Goal: Submit feedback/report problem

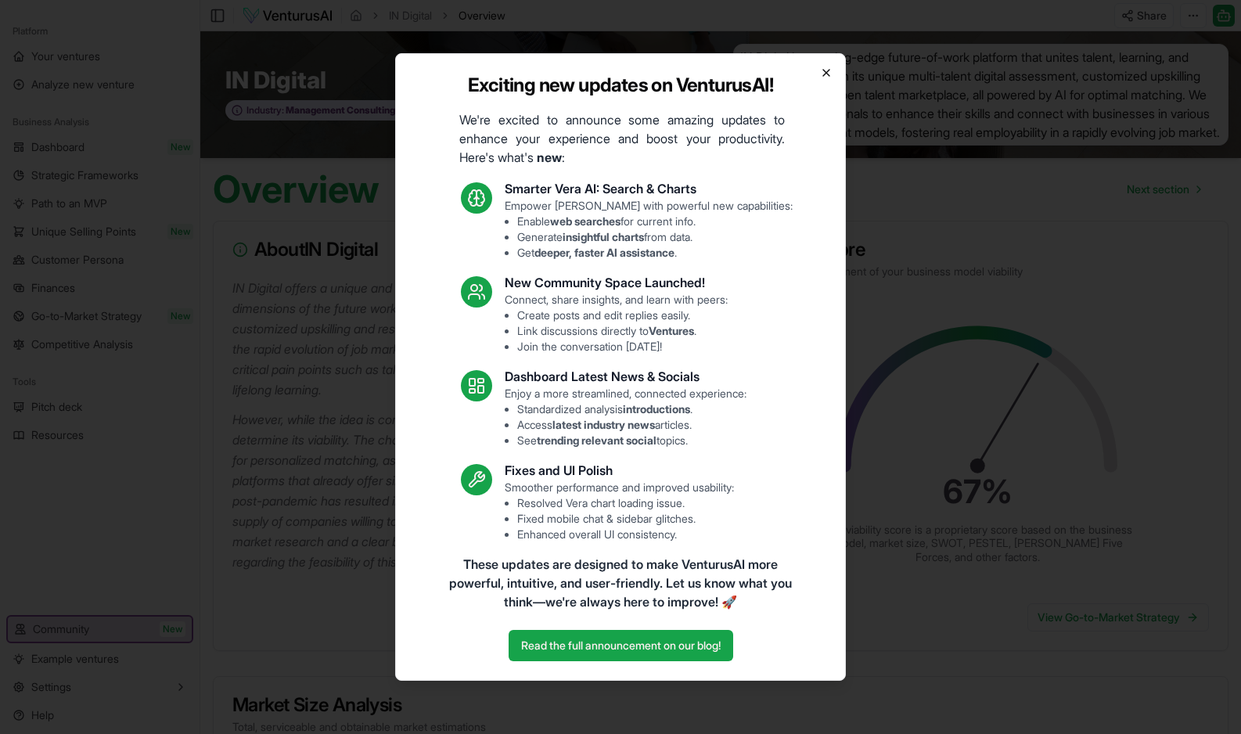
click at [825, 70] on icon "button" at bounding box center [826, 73] width 13 height 13
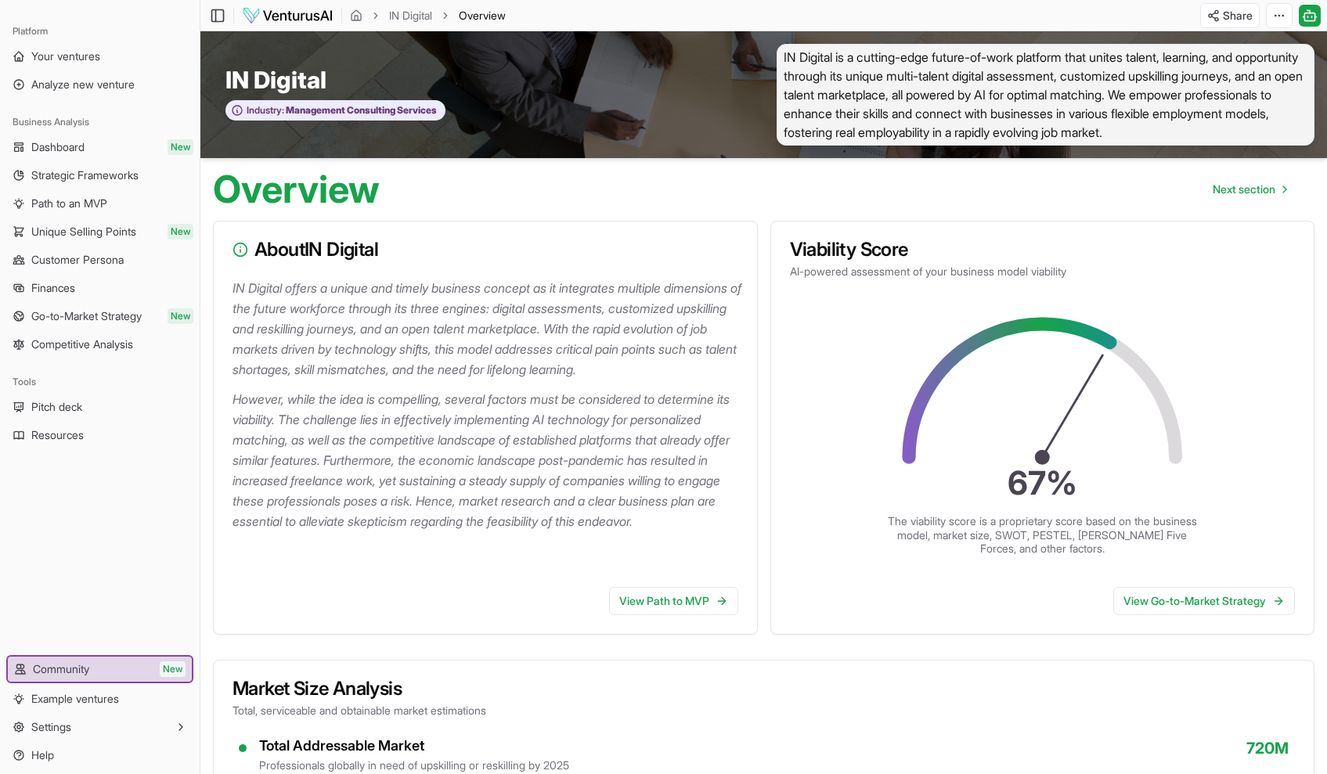
scroll to position [122, 0]
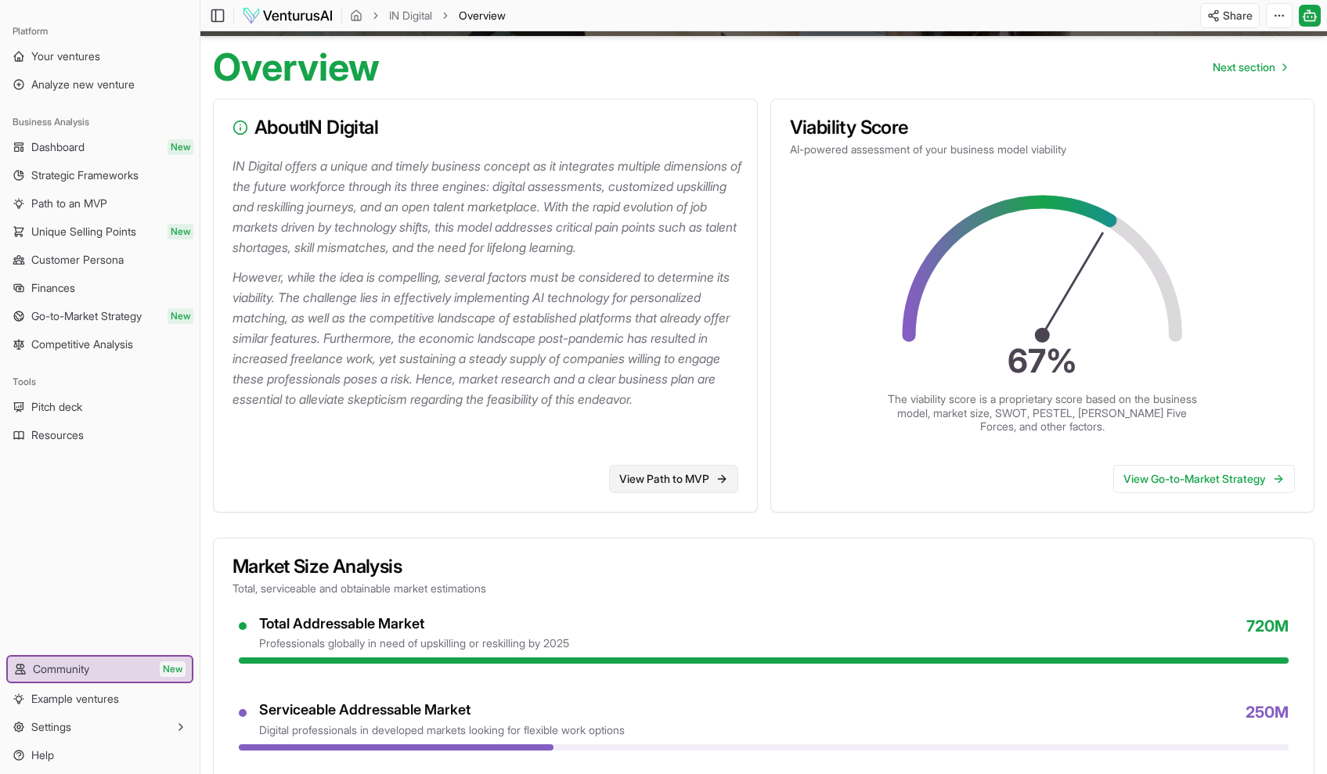
click at [665, 493] on link "View Path to MVP" at bounding box center [673, 479] width 129 height 28
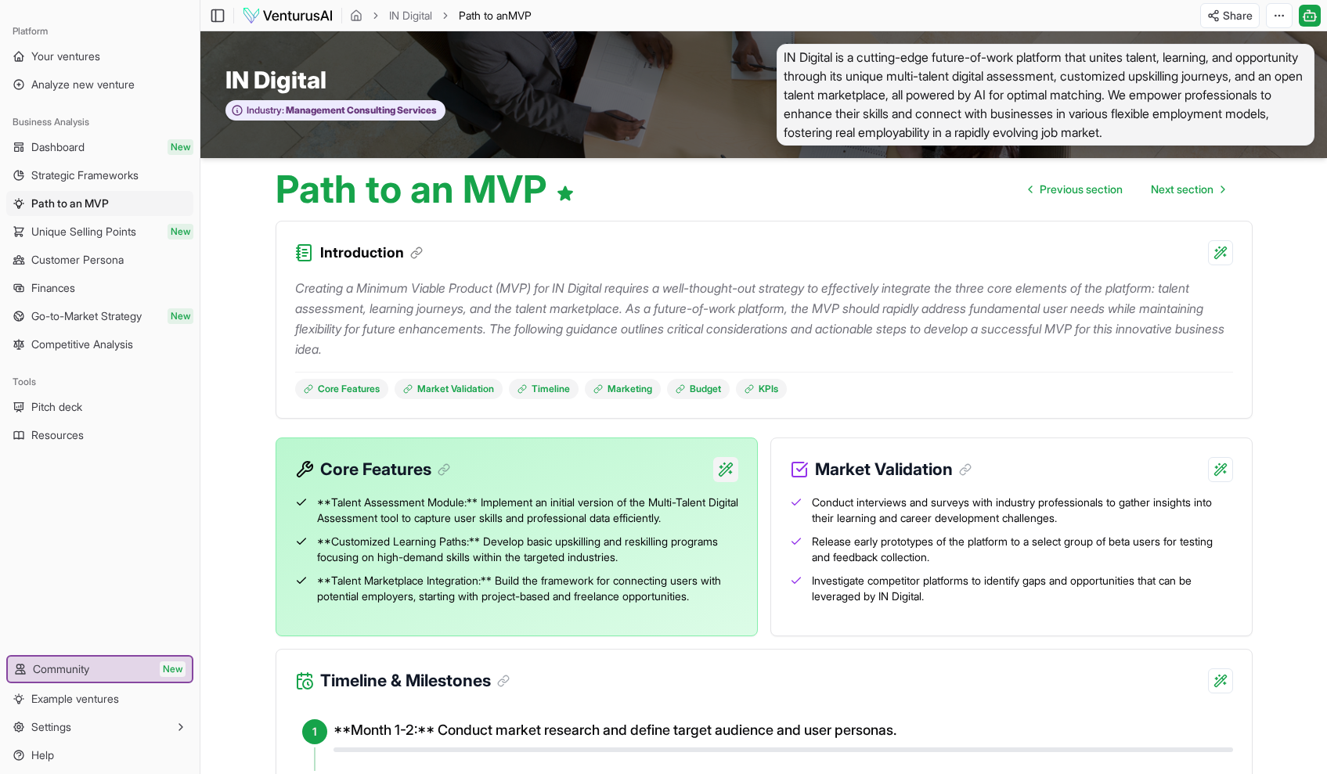
click at [724, 469] on html "Platform Your ventures Analyze new venture Business Analysis Dashboard New Stra…" at bounding box center [663, 387] width 1327 height 774
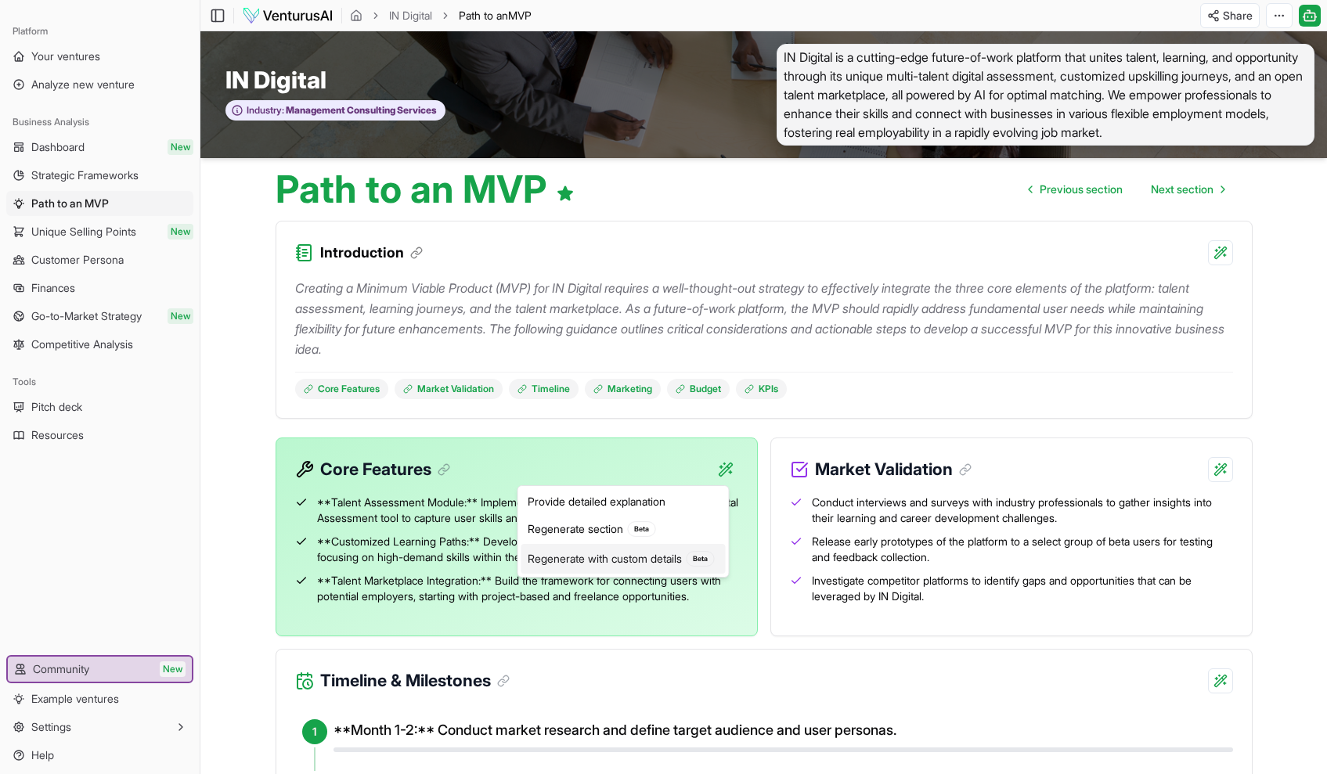
click at [602, 560] on div "Regenerate with custom details Beta" at bounding box center [623, 559] width 204 height 30
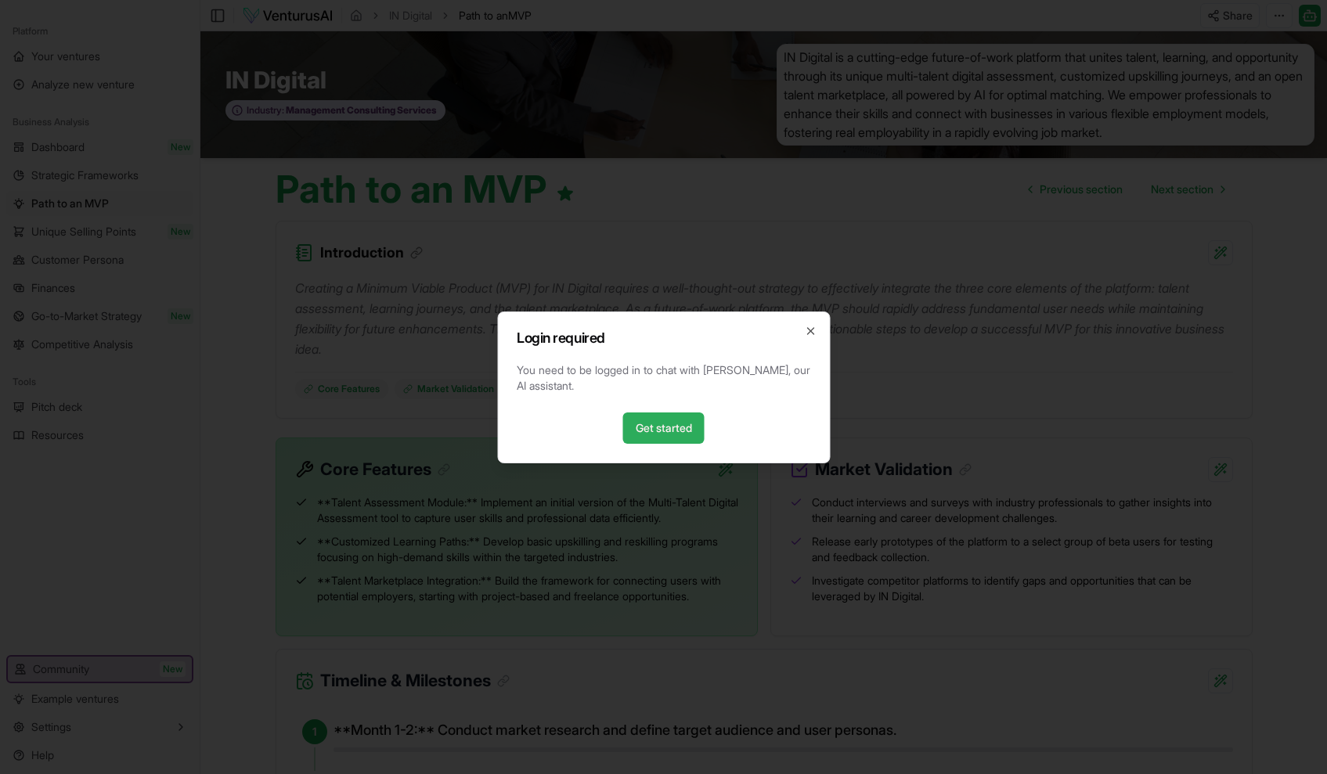
click at [661, 430] on link "Get started" at bounding box center [663, 428] width 81 height 31
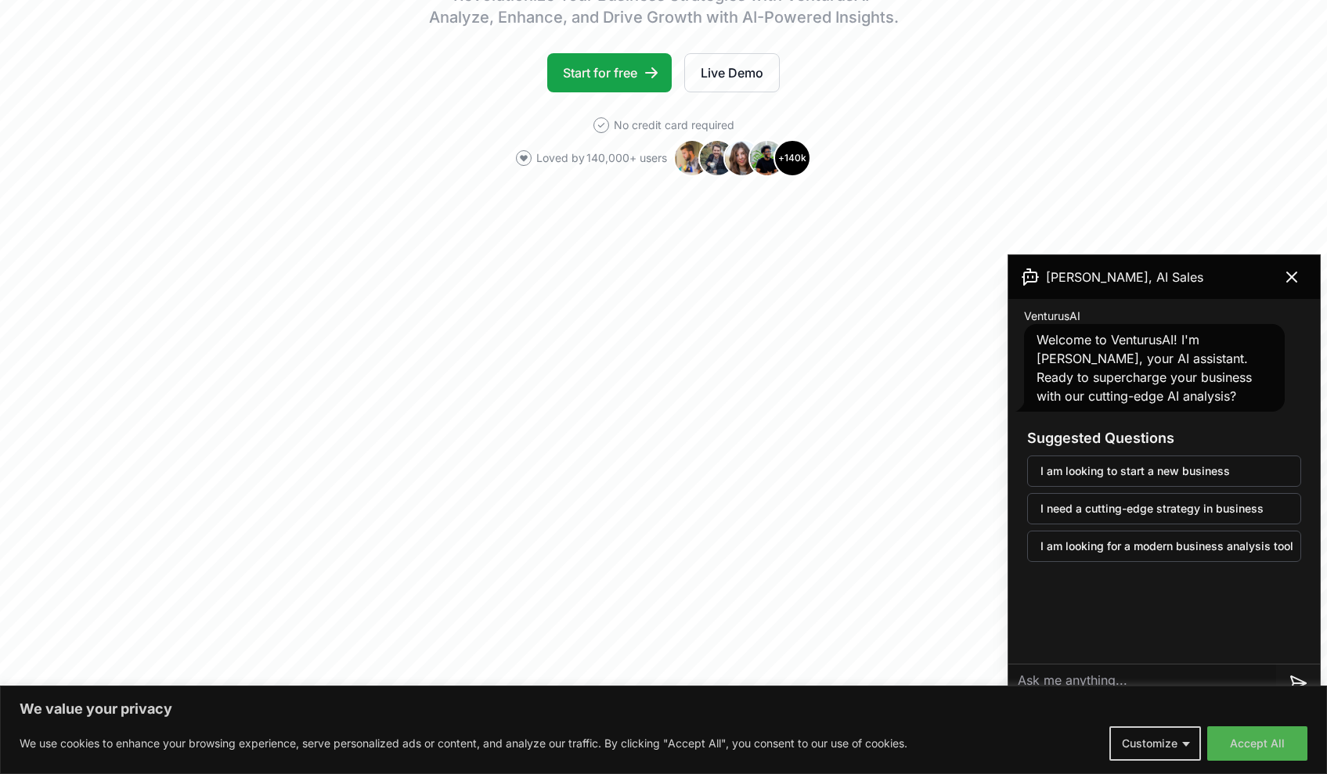
scroll to position [411, 0]
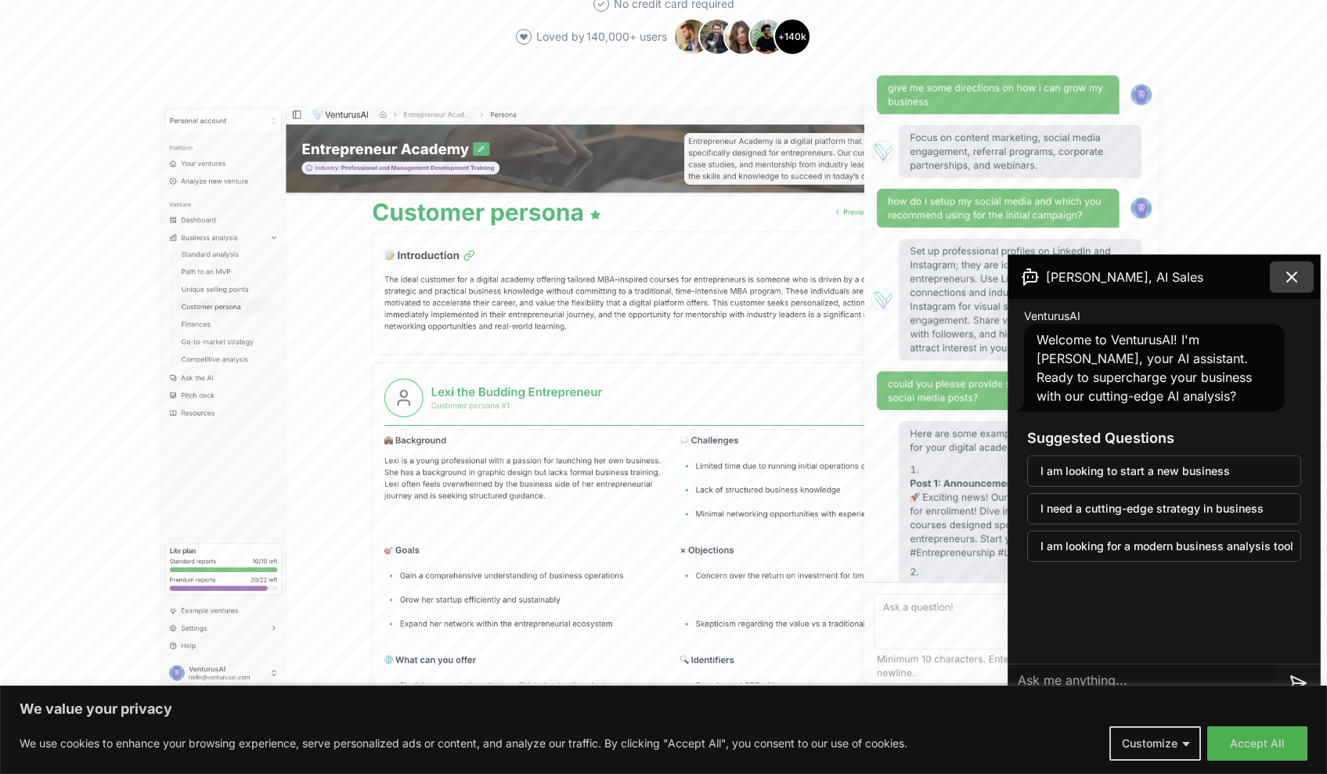
click at [1302, 282] on button at bounding box center [1292, 276] width 44 height 31
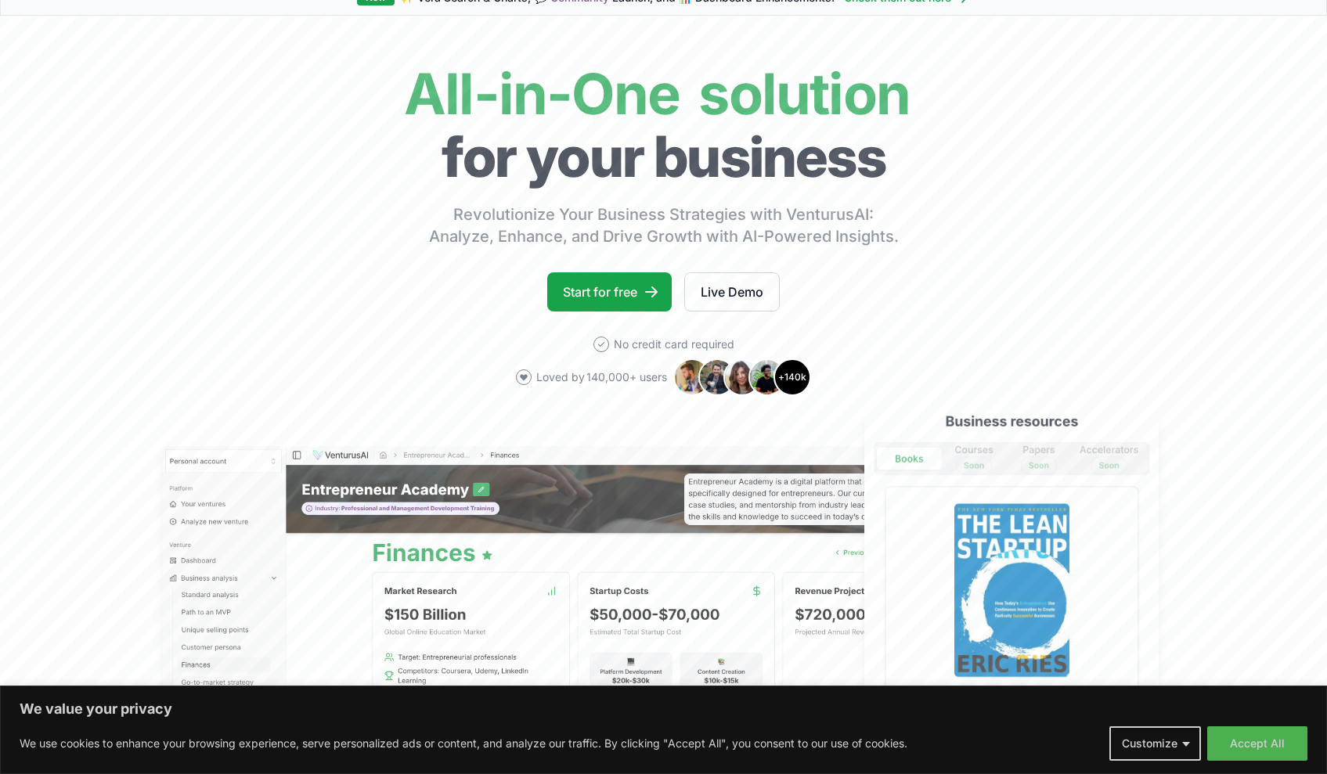
scroll to position [0, 0]
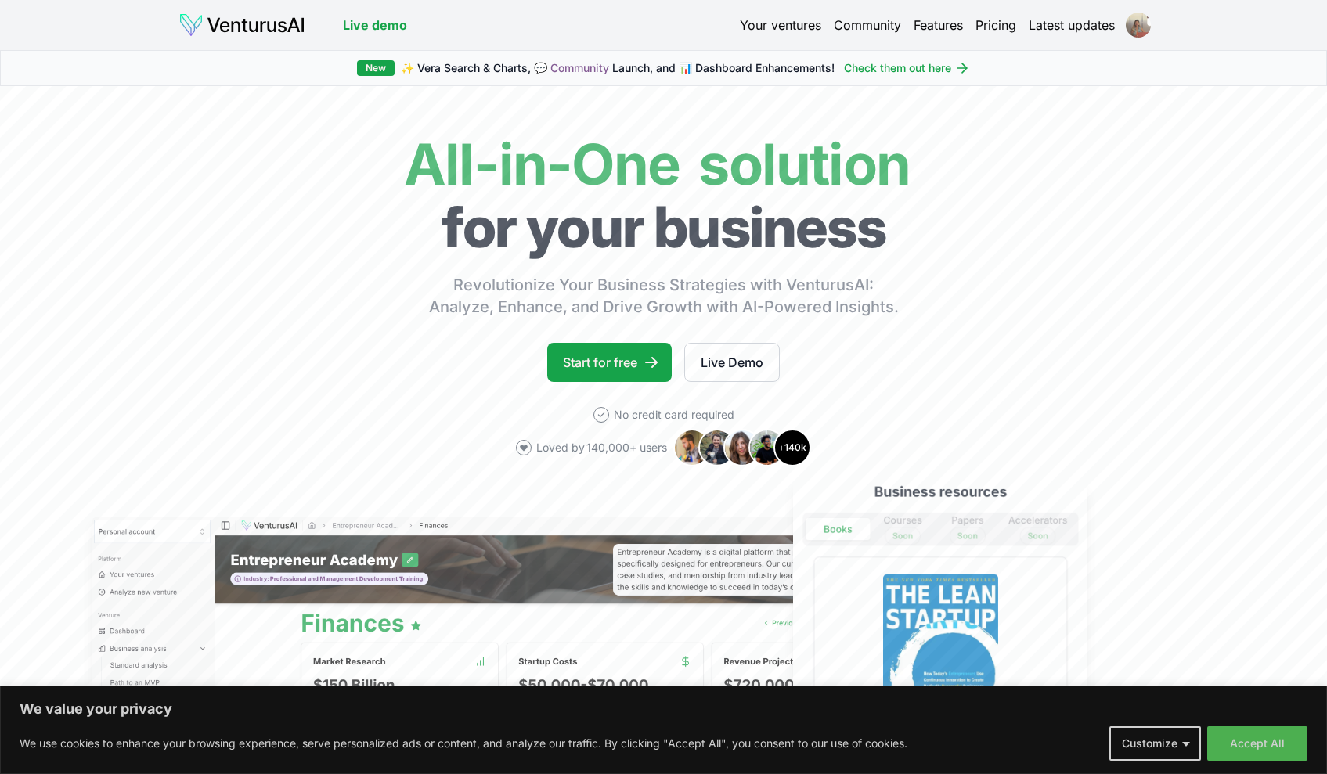
click at [1136, 22] on html "We value your privacy We use cookies to enhance your browsing experience, serve…" at bounding box center [663, 387] width 1327 height 774
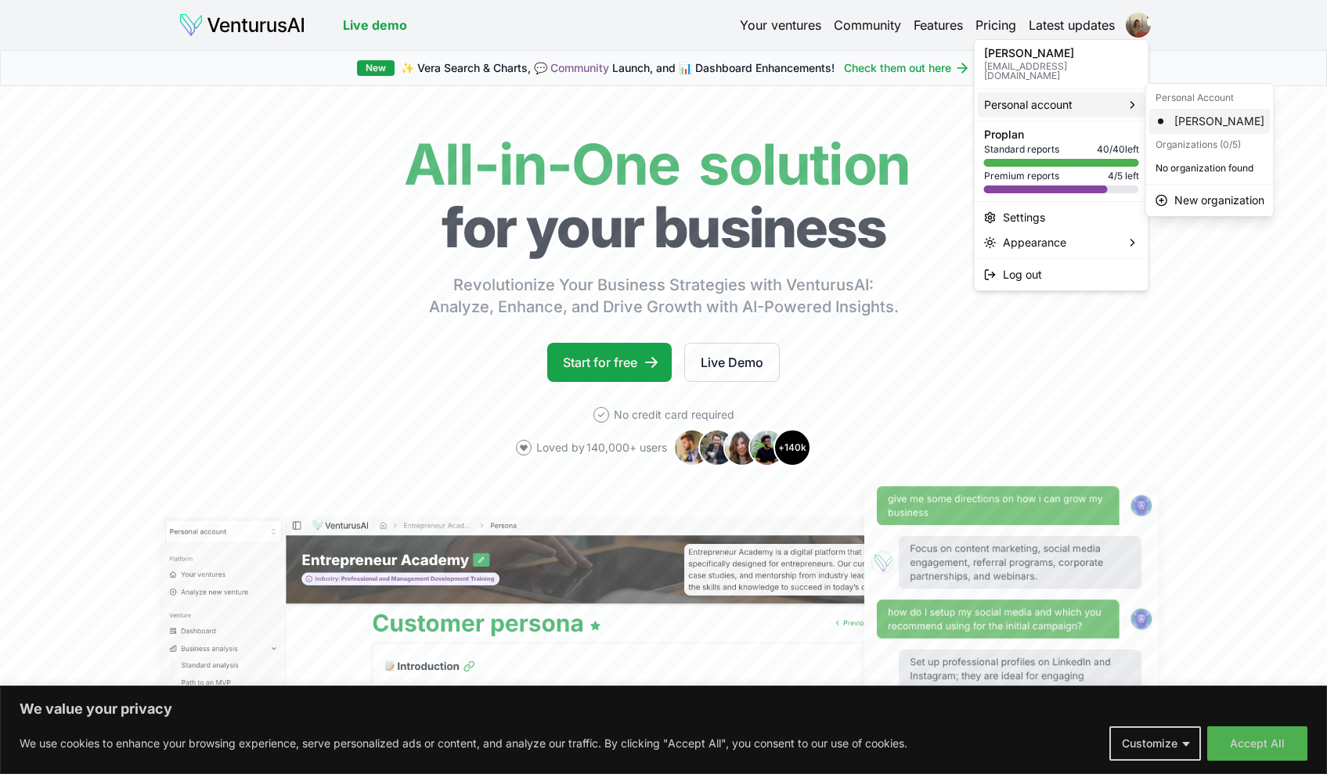
click at [1209, 121] on div "Mariangela Cifelli" at bounding box center [1209, 121] width 121 height 25
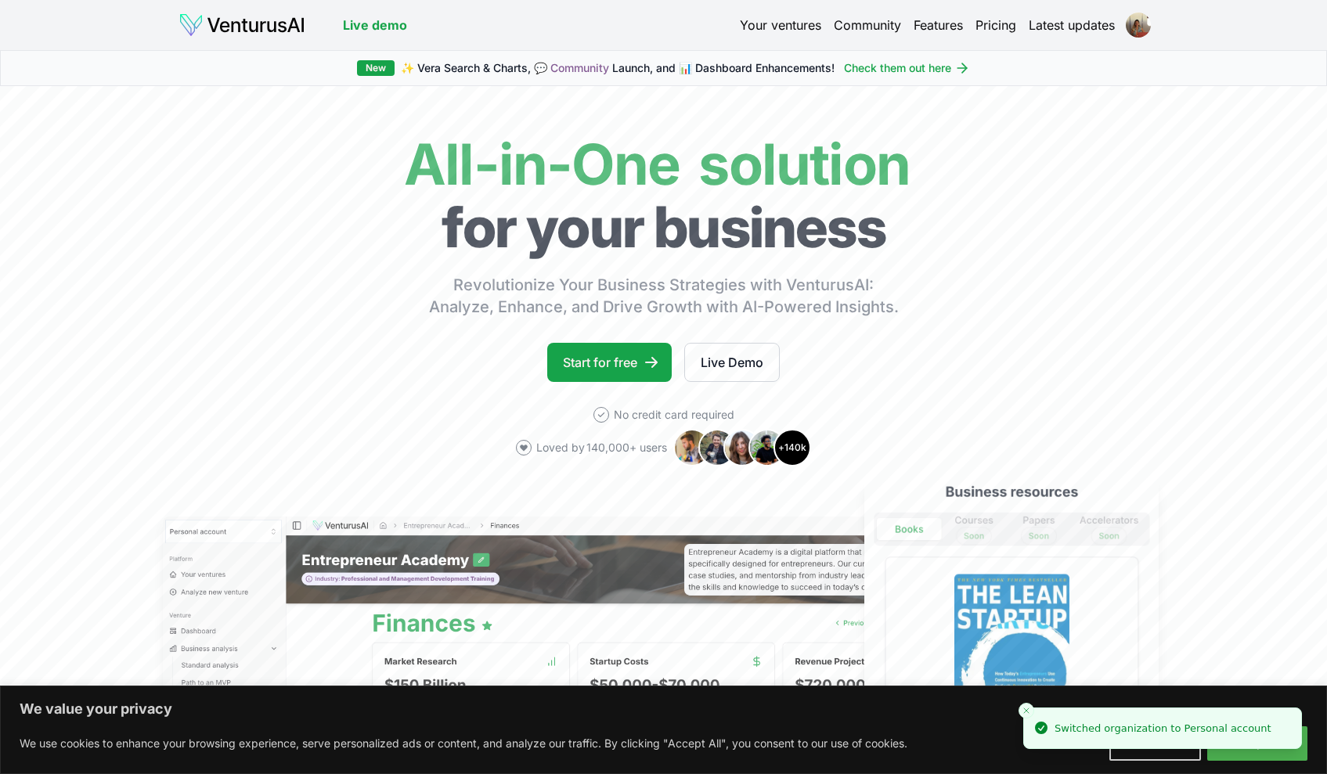
click at [769, 20] on link "Your ventures" at bounding box center [780, 25] width 81 height 19
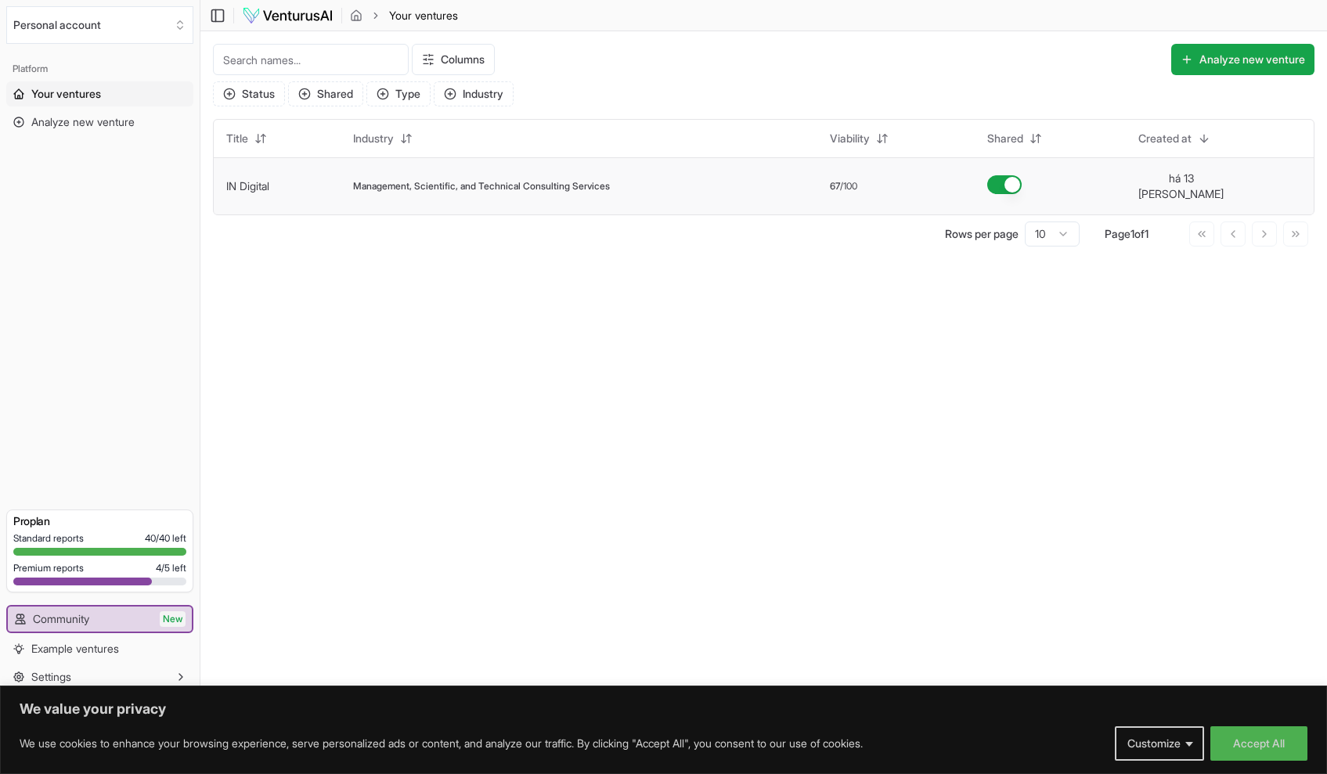
click at [249, 182] on link "IN Digital" at bounding box center [247, 185] width 43 height 13
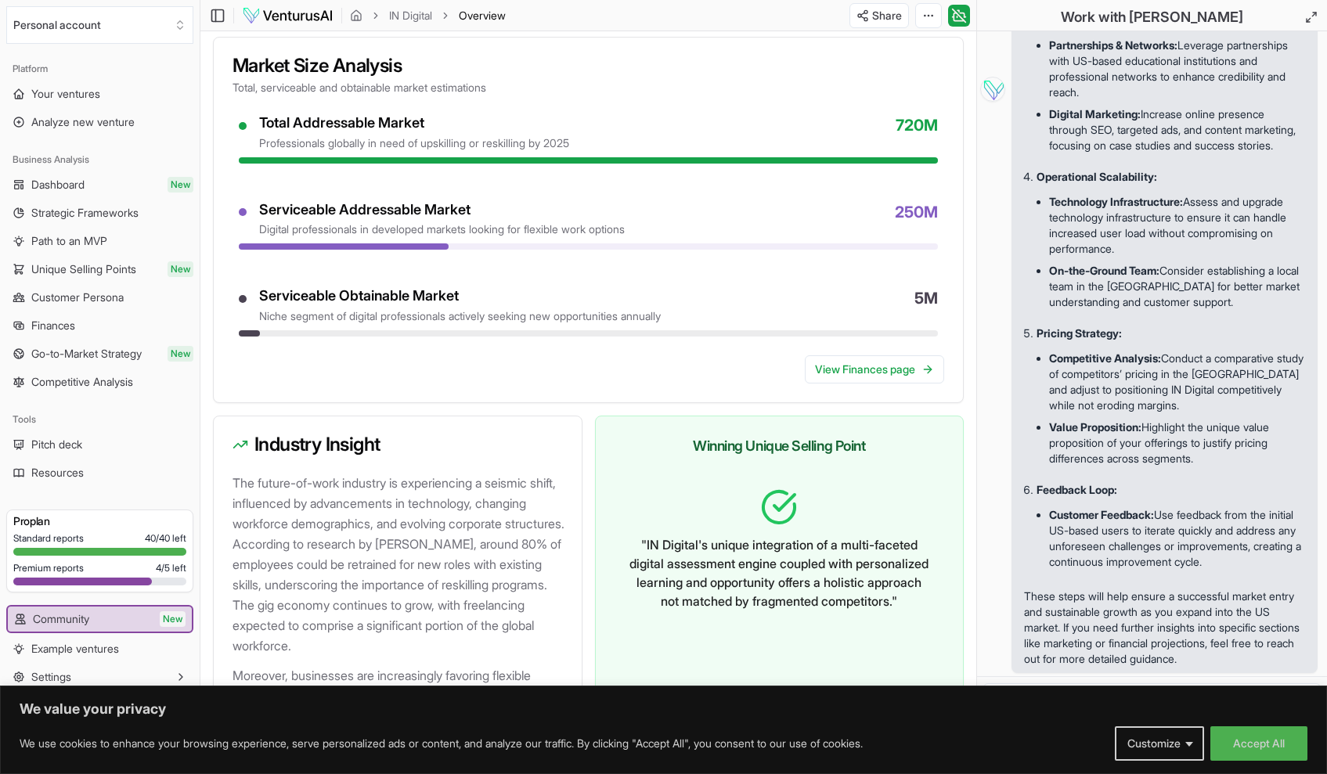
scroll to position [1711, 0]
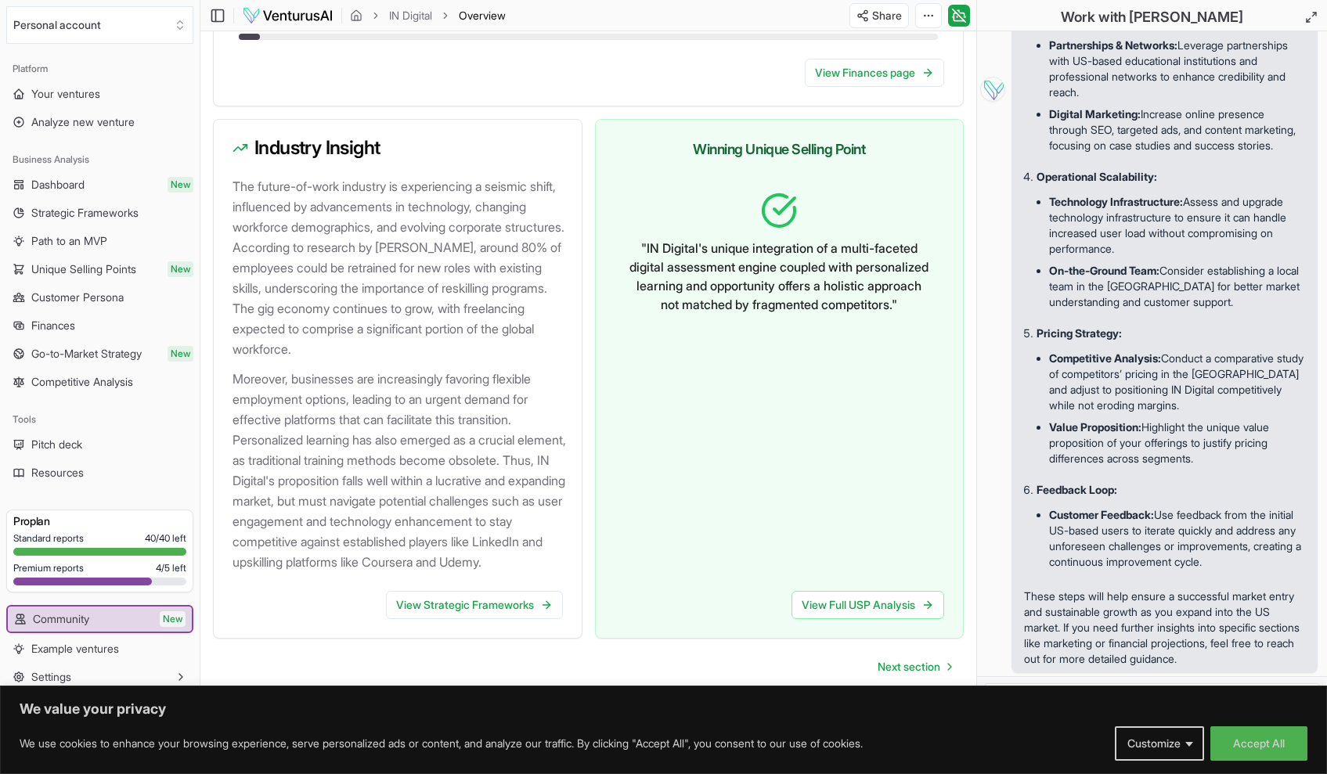
click at [1268, 743] on button "Accept All" at bounding box center [1258, 743] width 97 height 34
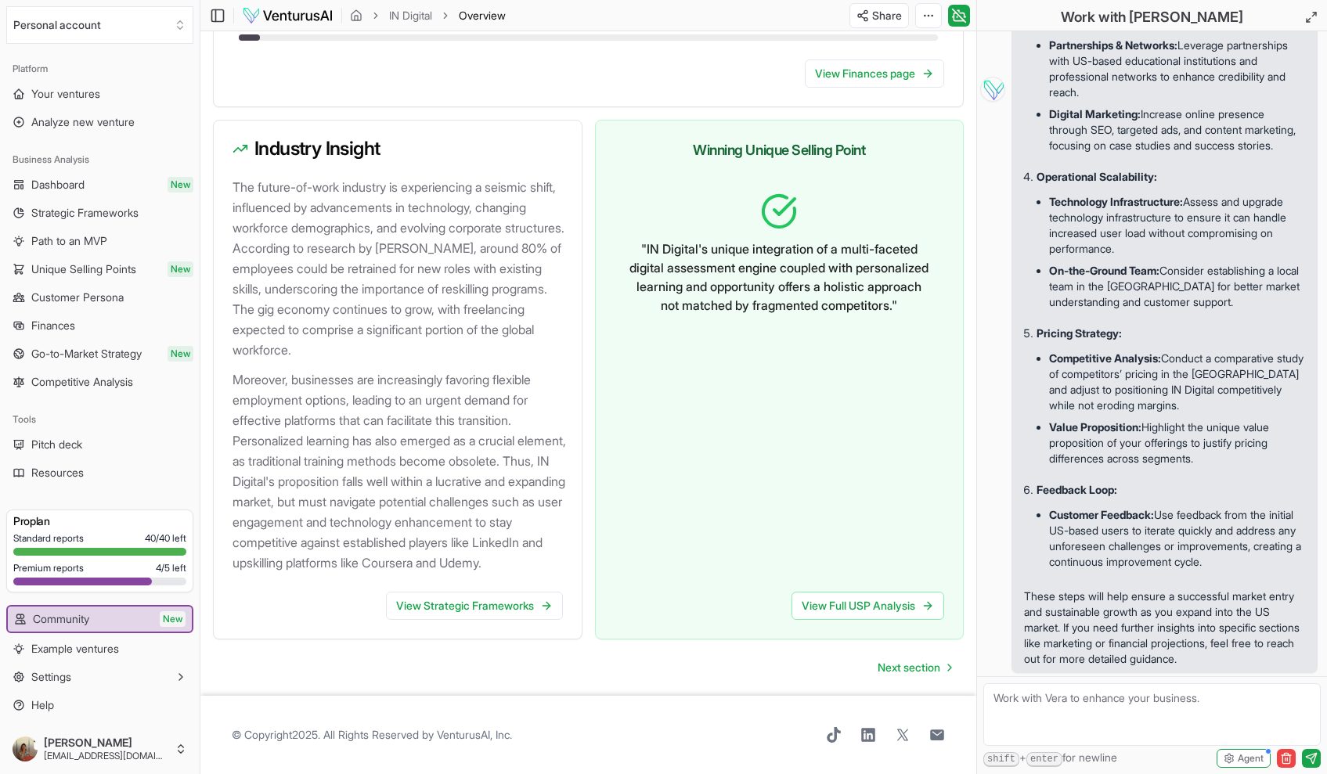
click at [1081, 719] on textarea at bounding box center [1151, 714] width 337 height 63
click at [1071, 704] on textarea "Adap" at bounding box center [1151, 714] width 337 height 63
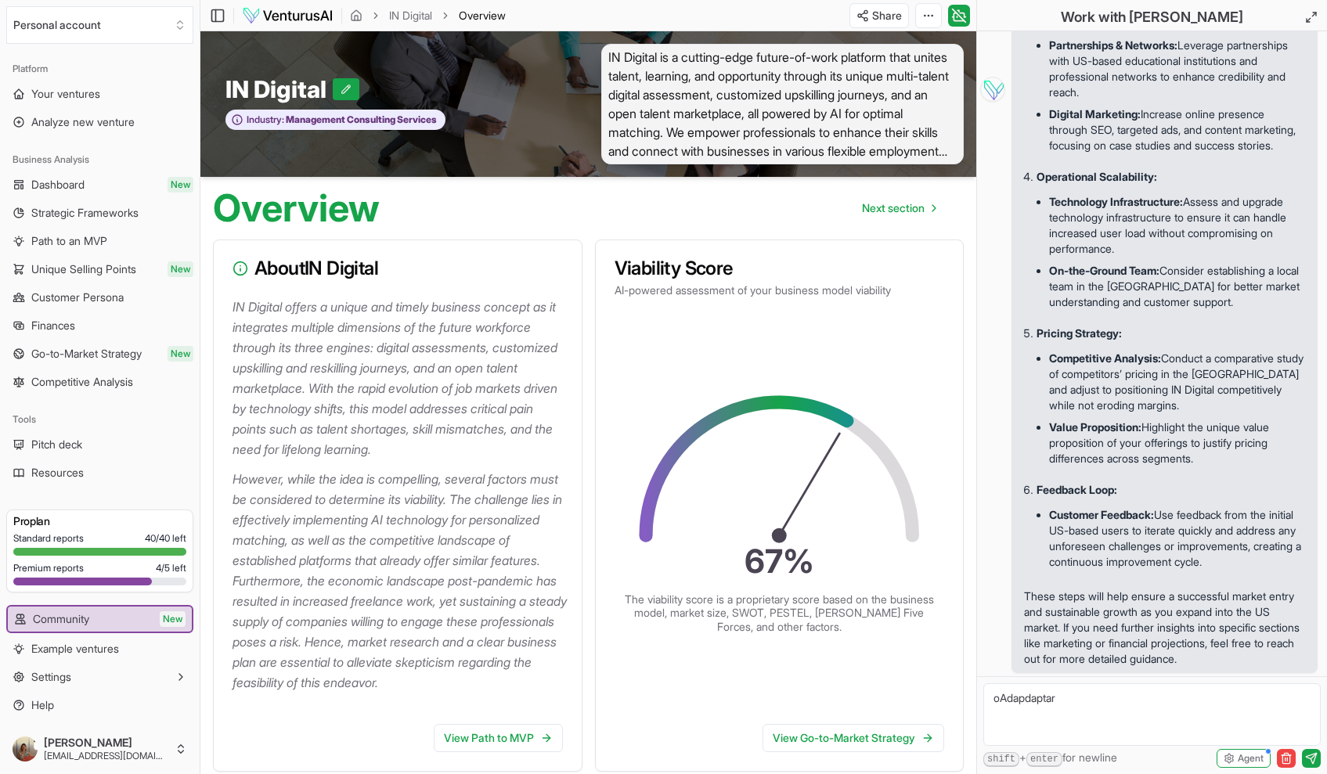
click at [1096, 689] on textarea "oAdapdaptar" at bounding box center [1151, 714] width 337 height 63
click at [1096, 689] on textarea "p oAdapdaptar" at bounding box center [1151, 714] width 337 height 63
drag, startPoint x: 1096, startPoint y: 689, endPoint x: 957, endPoint y: 696, distance: 139.5
click at [1069, 700] on textarea "o tar" at bounding box center [1151, 714] width 337 height 63
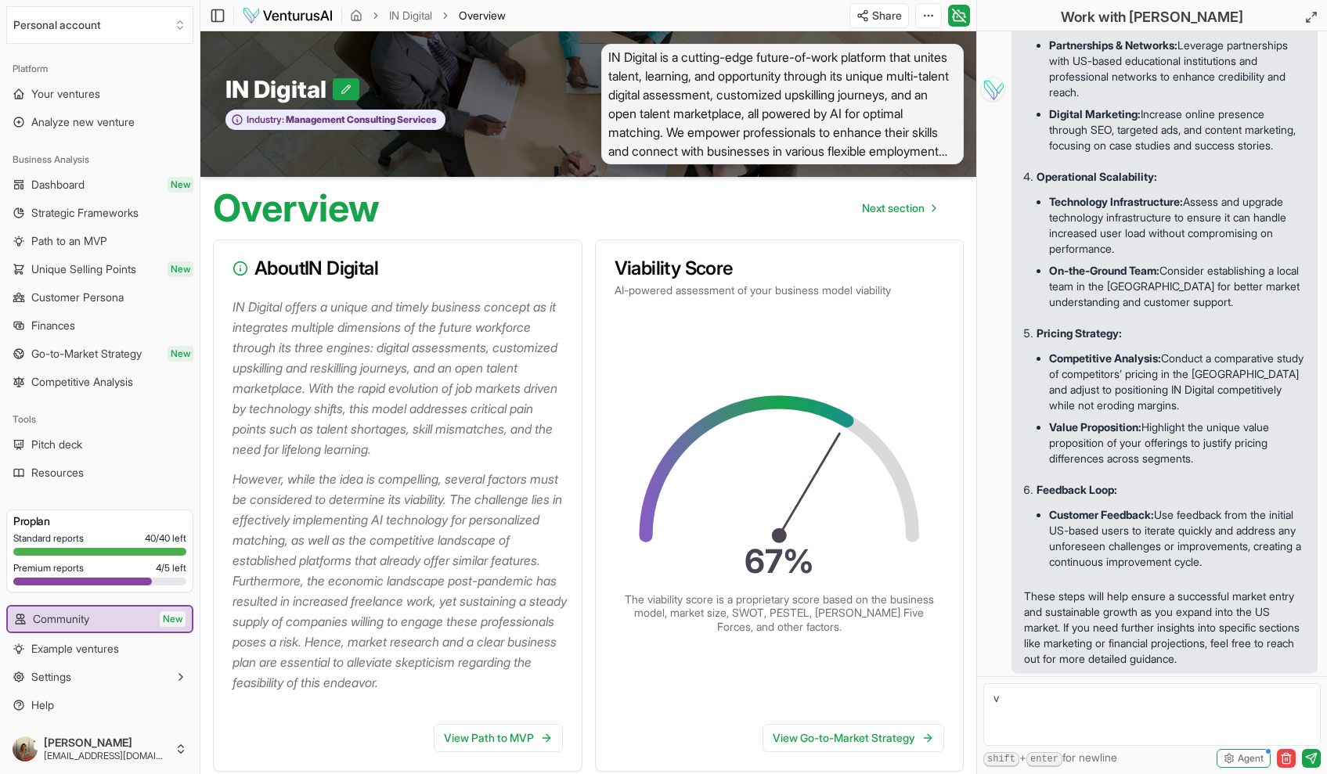
drag, startPoint x: 957, startPoint y: 696, endPoint x: 942, endPoint y: 694, distance: 15.1
type textarea "a"
